Goal: Navigation & Orientation: Understand site structure

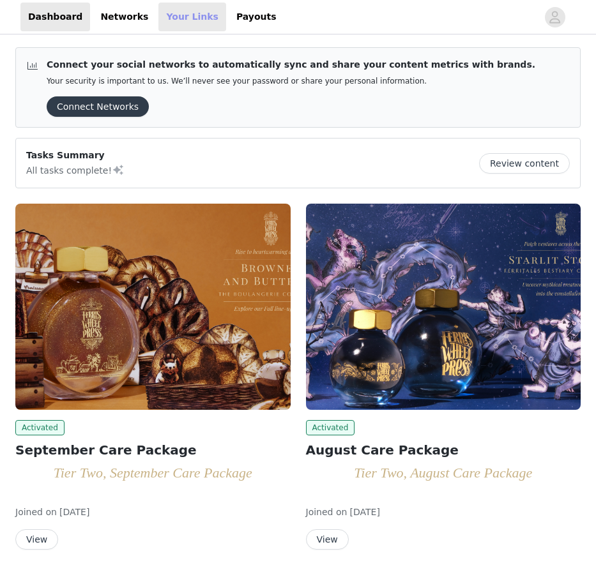
click at [197, 20] on link "Your Links" at bounding box center [192, 17] width 68 height 29
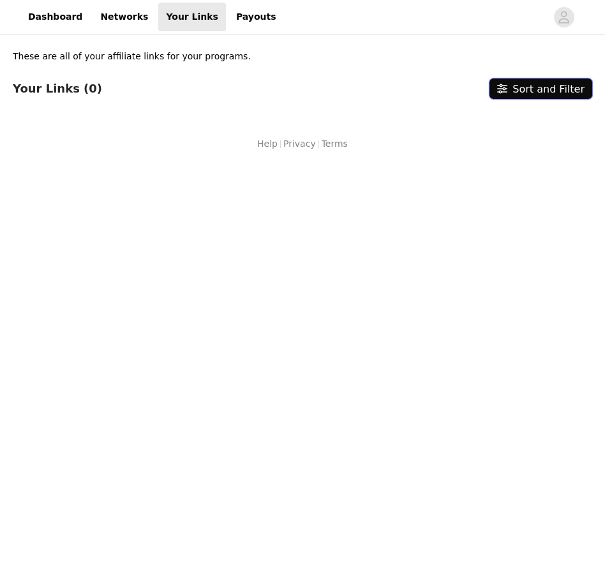
click at [561, 90] on button "Sort and Filter" at bounding box center [541, 89] width 103 height 20
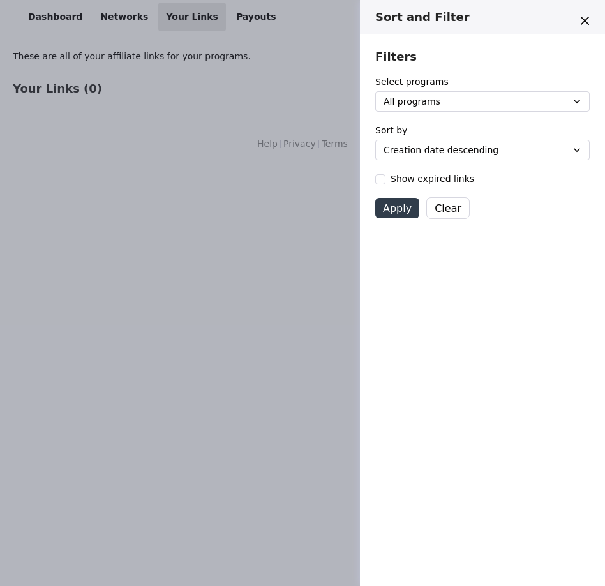
click at [326, 223] on div "Sort and Filter Filters Select programs All programs August Care Package Septem…" at bounding box center [302, 293] width 605 height 586
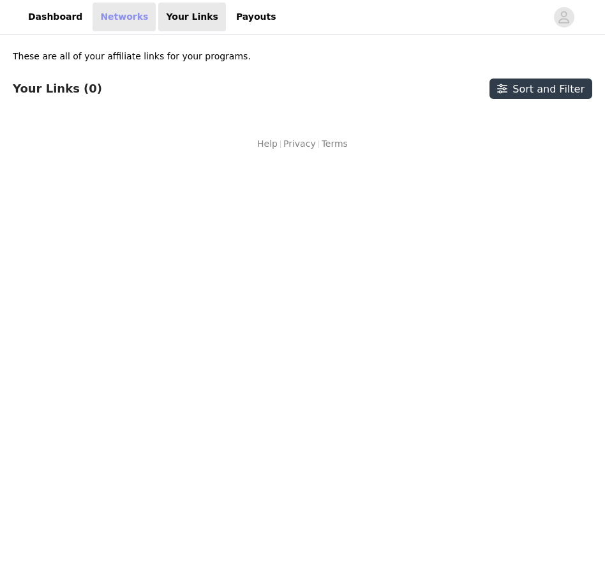
click at [107, 26] on link "Networks" at bounding box center [124, 17] width 63 height 29
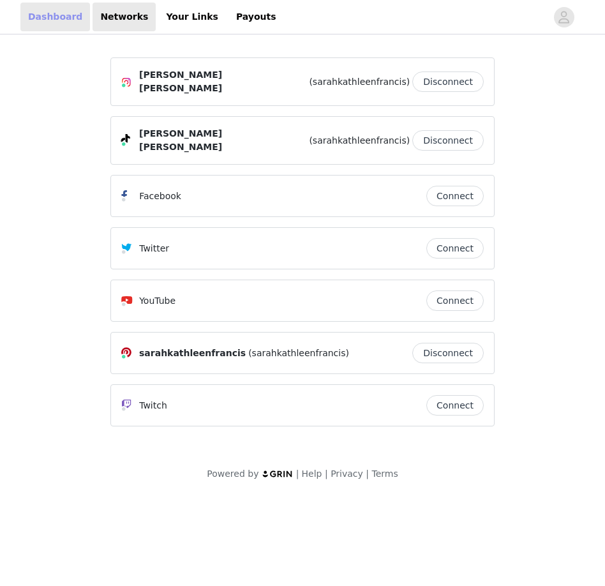
click at [61, 19] on link "Dashboard" at bounding box center [55, 17] width 70 height 29
